Goal: Find contact information: Find contact information

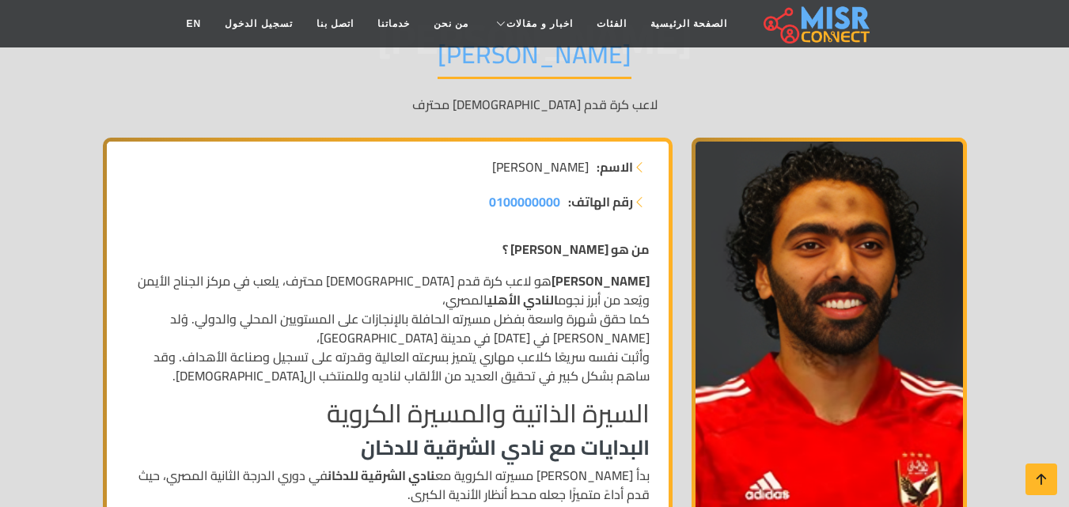
scroll to position [190, 0]
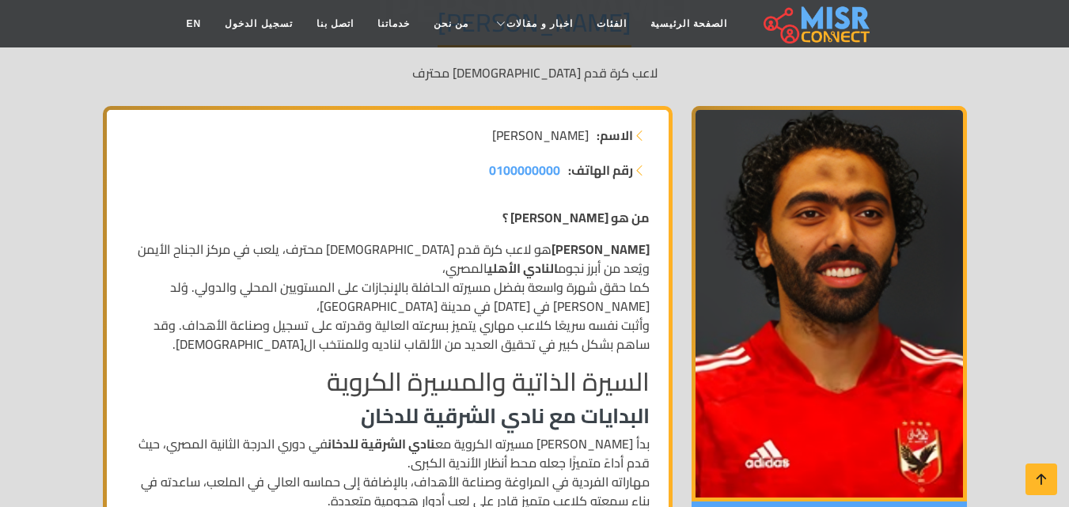
click at [722, 241] on img at bounding box center [829, 304] width 275 height 396
click at [724, 169] on img at bounding box center [829, 304] width 275 height 396
click at [608, 169] on strong "رقم الهاتف:" at bounding box center [600, 170] width 65 height 19
click at [507, 178] on span "0100000000" at bounding box center [524, 170] width 71 height 24
click at [569, 173] on strong "رقم الهاتف:" at bounding box center [600, 170] width 65 height 19
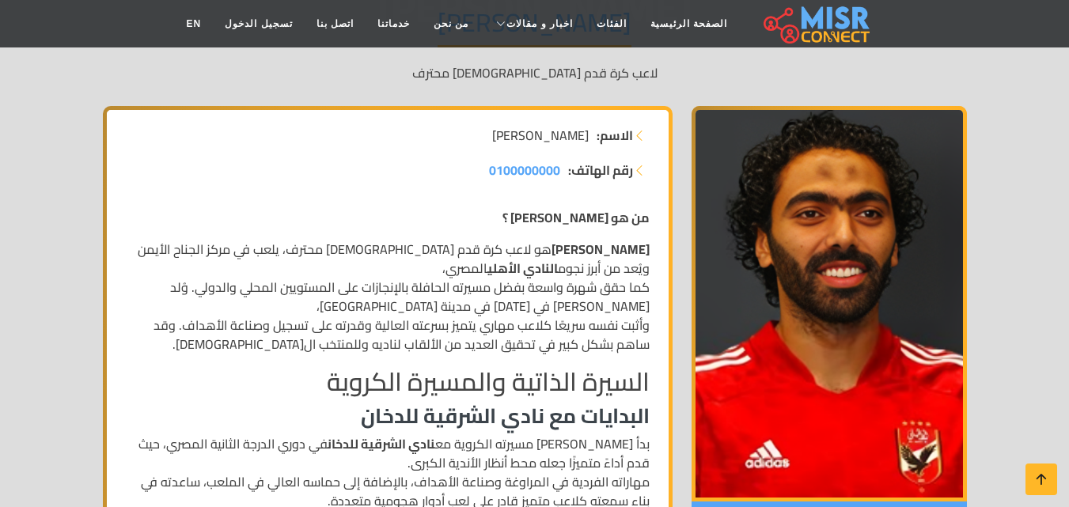
click at [498, 304] on p "[PERSON_NAME] هو لاعب كرة قدم [DEMOGRAPHIC_DATA] محترف، يلعب في مركز الجناح الأ…" at bounding box center [388, 297] width 524 height 114
click at [547, 171] on span "0100000000" at bounding box center [524, 170] width 71 height 24
